Goal: Transaction & Acquisition: Purchase product/service

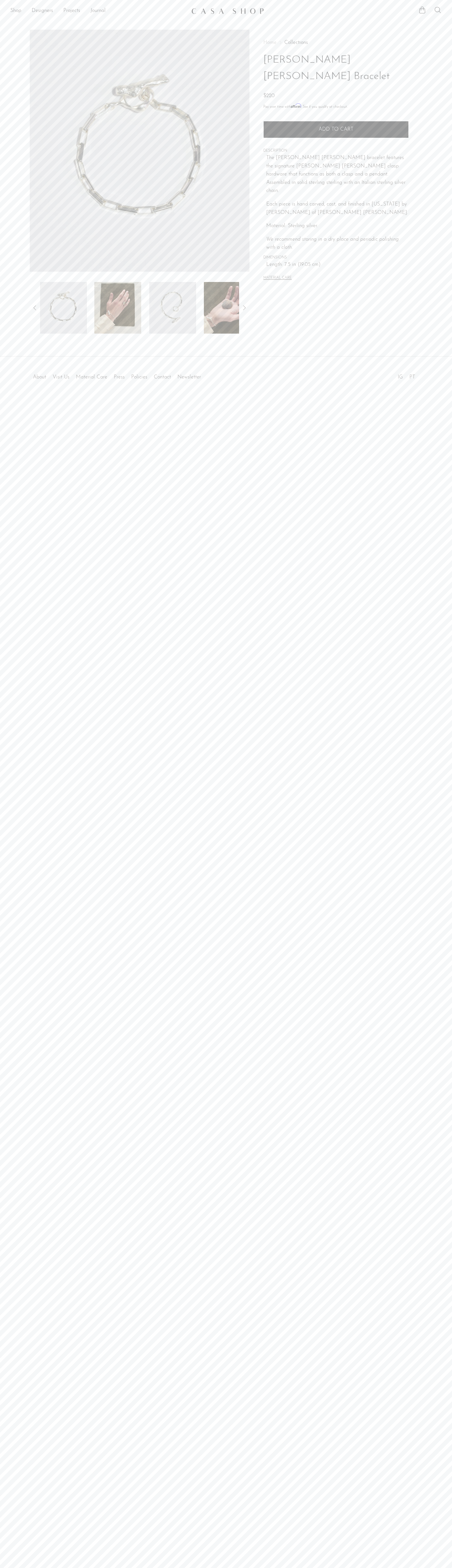
click at [336, 127] on span "Add to cart" at bounding box center [336, 129] width 35 height 5
click at [422, 10] on icon at bounding box center [422, 10] width 8 height 8
